Goal: Find specific page/section: Find specific page/section

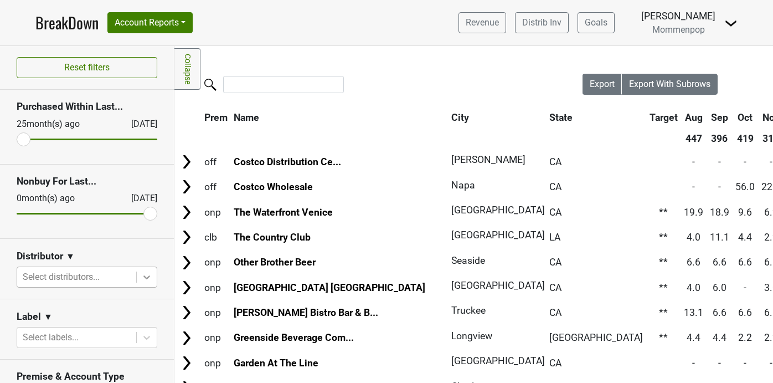
scroll to position [130, 0]
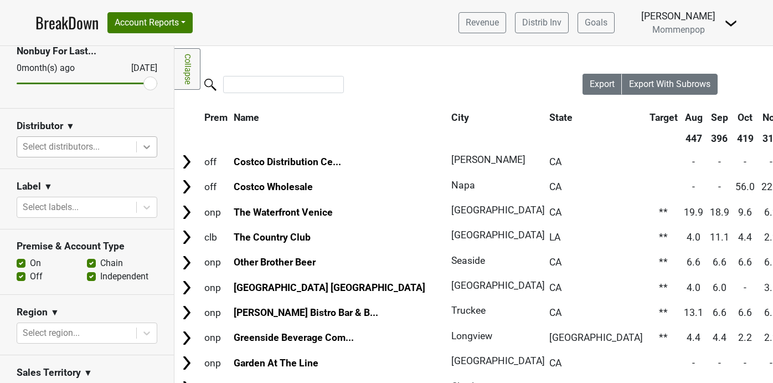
click at [151, 150] on icon at bounding box center [146, 146] width 11 height 11
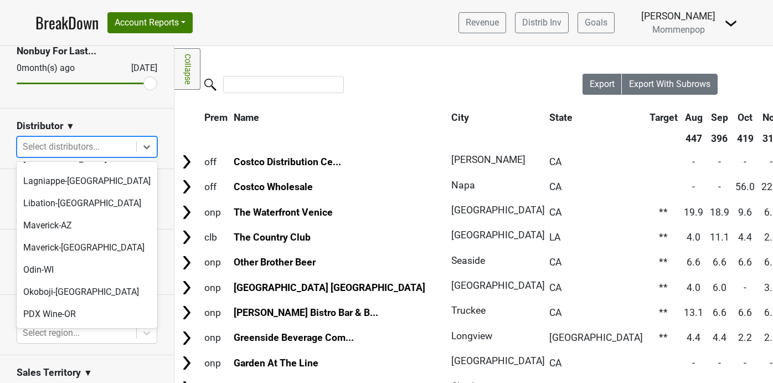
scroll to position [370, 0]
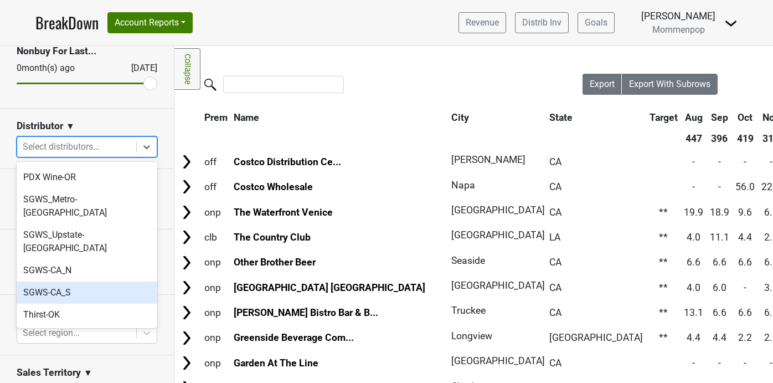
click at [84, 281] on div "SGWS-CA_S" at bounding box center [87, 292] width 141 height 22
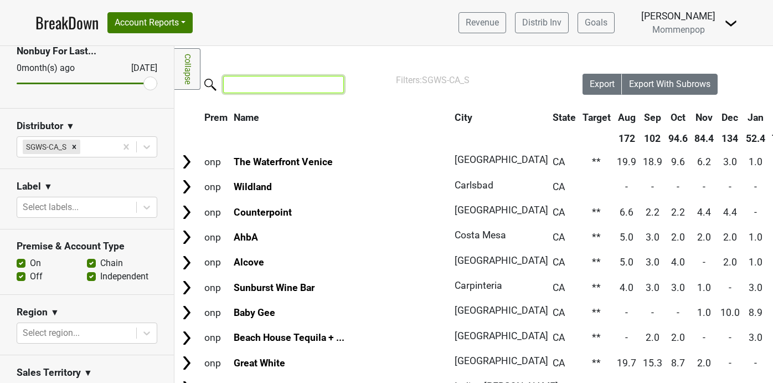
click at [265, 84] on input "search" at bounding box center [283, 84] width 121 height 17
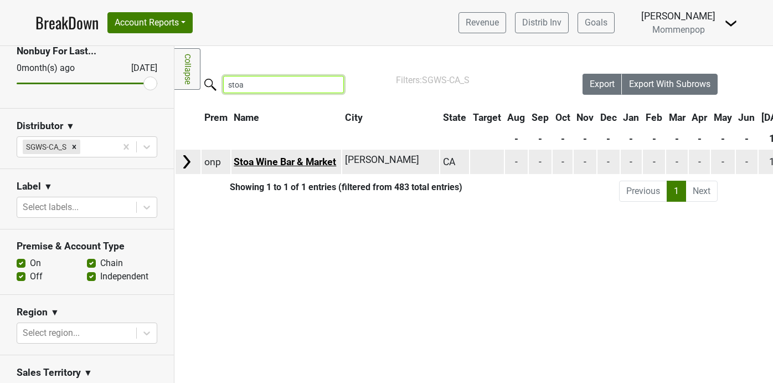
type input "stoa"
click at [292, 163] on link "Stoa Wine Bar & Market" at bounding box center [285, 161] width 102 height 11
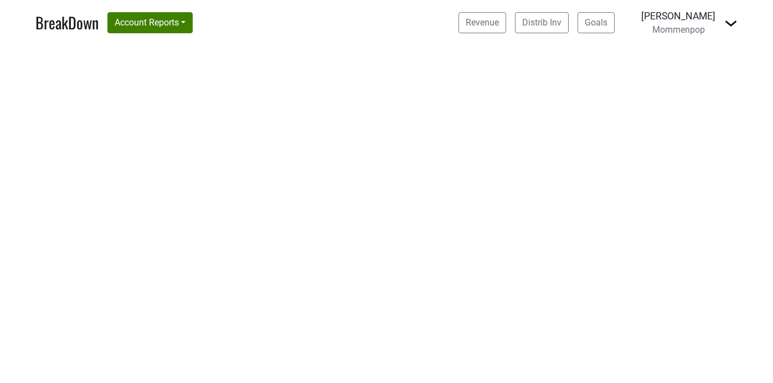
select select "CA"
